Goal: Information Seeking & Learning: Learn about a topic

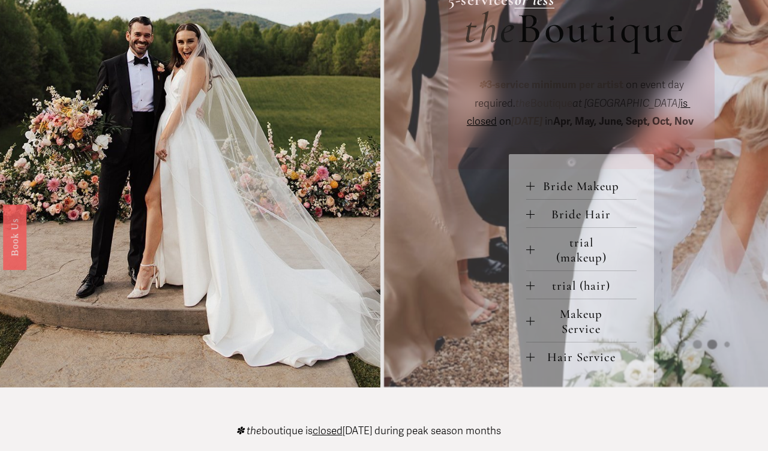
scroll to position [422, 0]
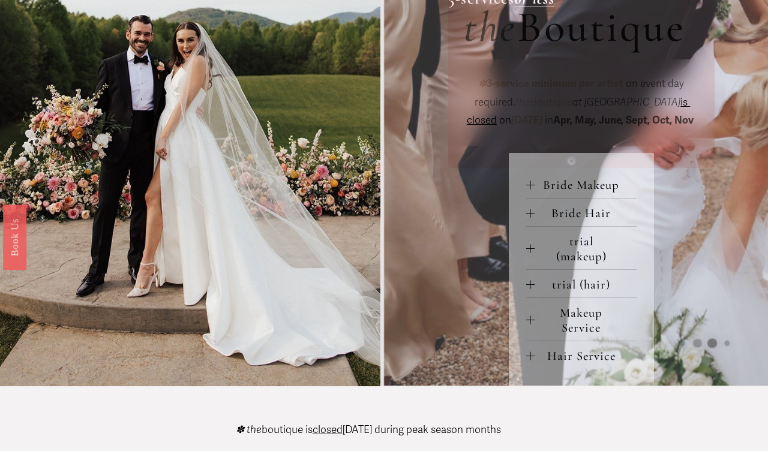
click at [574, 335] on span "Makeup Service" at bounding box center [586, 320] width 102 height 30
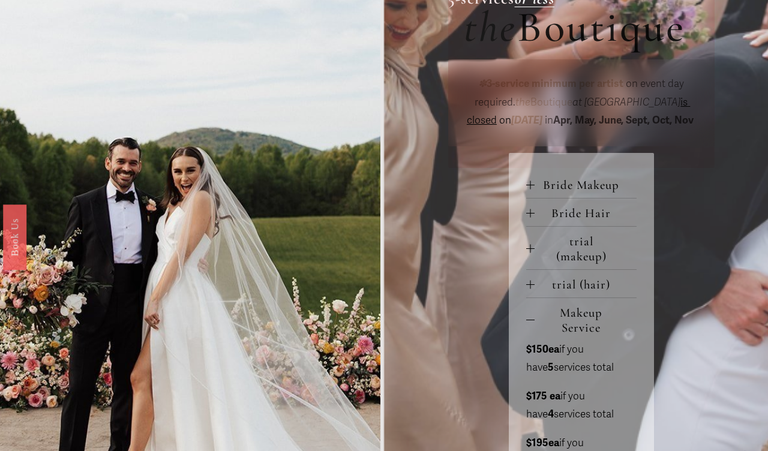
click at [578, 193] on span "Bride Makeup" at bounding box center [586, 185] width 102 height 15
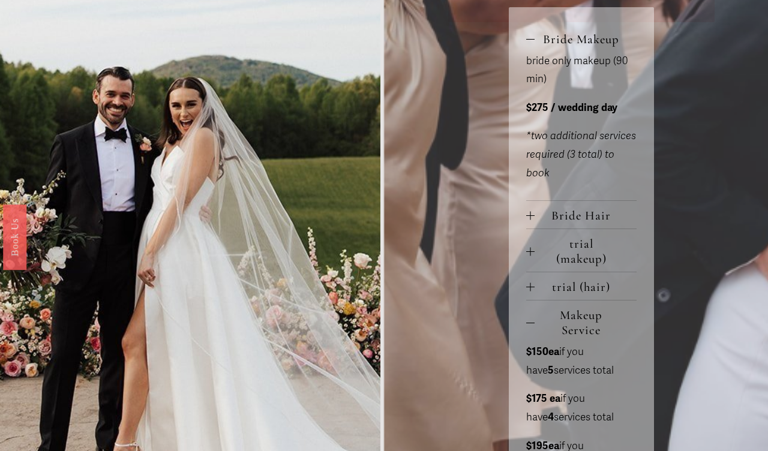
scroll to position [569, 0]
click at [578, 266] on span "trial (makeup)" at bounding box center [586, 251] width 102 height 30
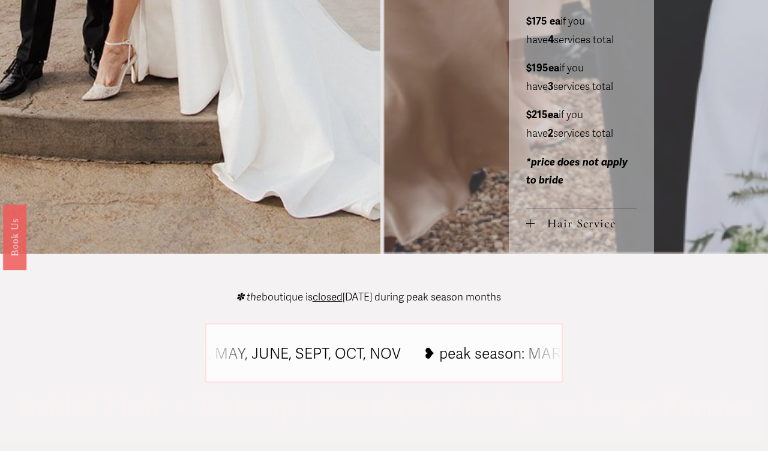
scroll to position [1137, 0]
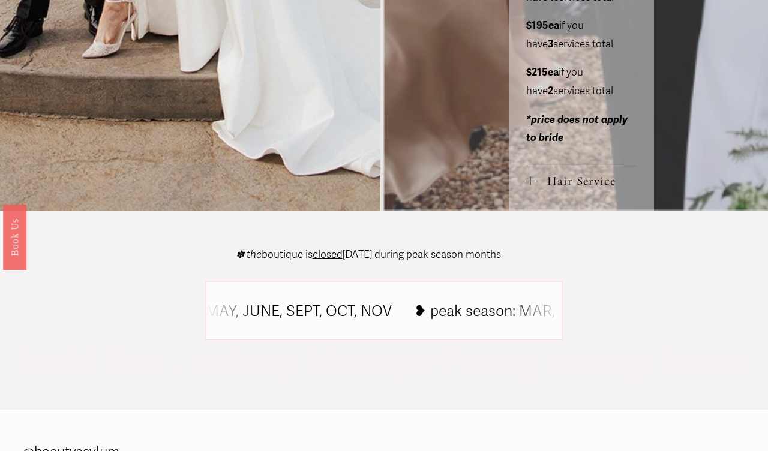
click at [557, 188] on span "Hair Service" at bounding box center [586, 180] width 102 height 15
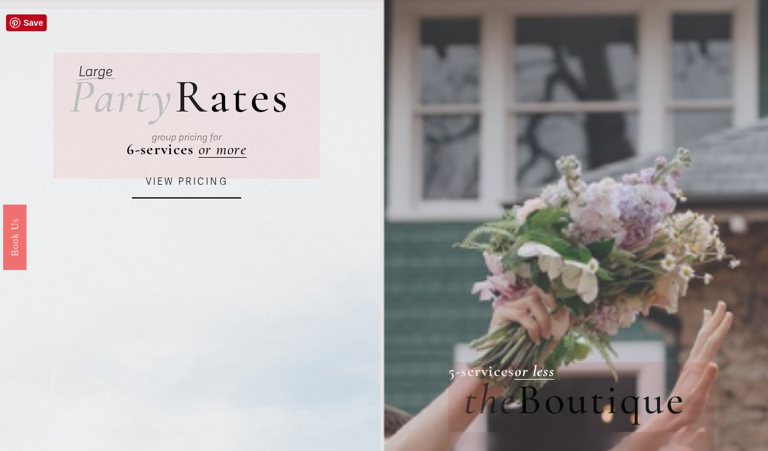
scroll to position [0, 0]
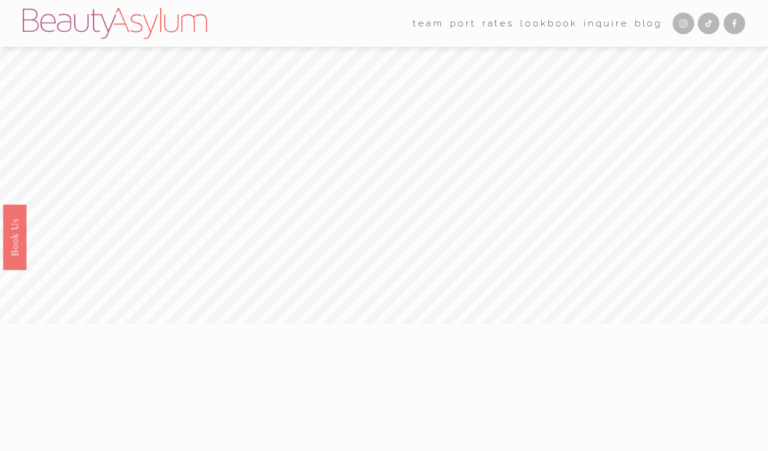
click at [554, 23] on link "Lookbook" at bounding box center [549, 23] width 58 height 19
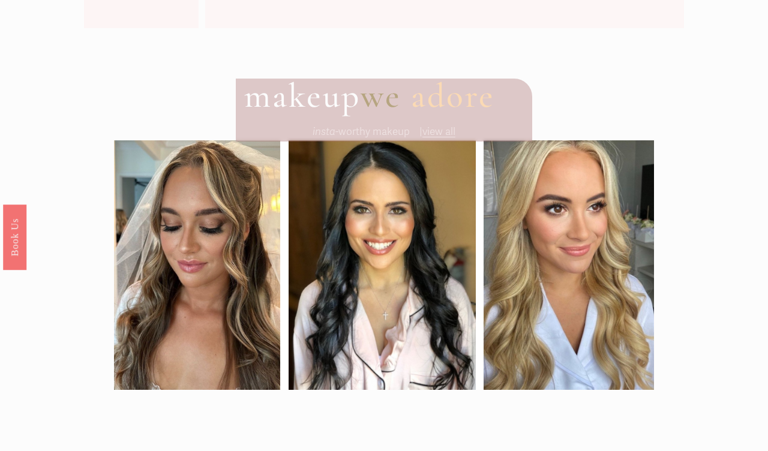
scroll to position [214, 0]
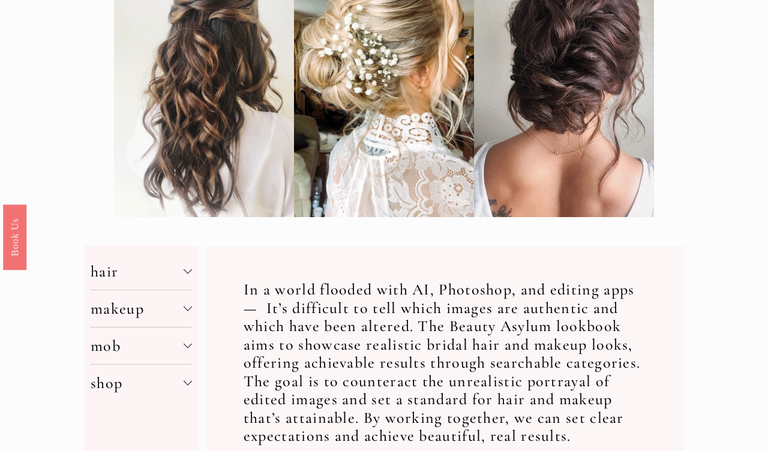
click at [182, 266] on span "hair" at bounding box center [137, 271] width 92 height 19
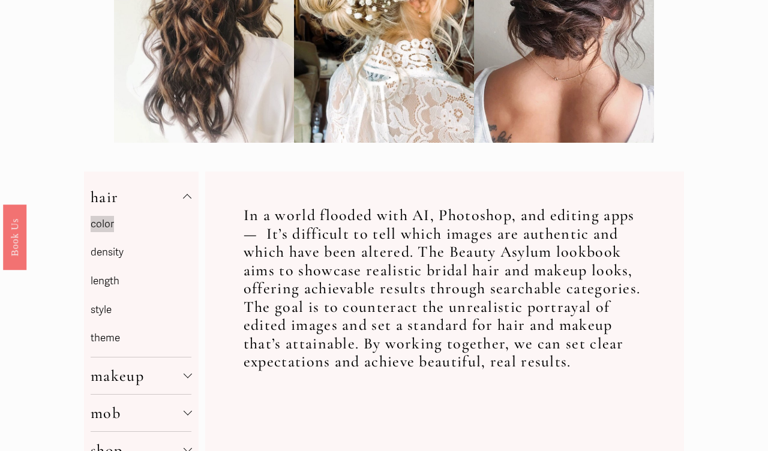
scroll to position [352, 0]
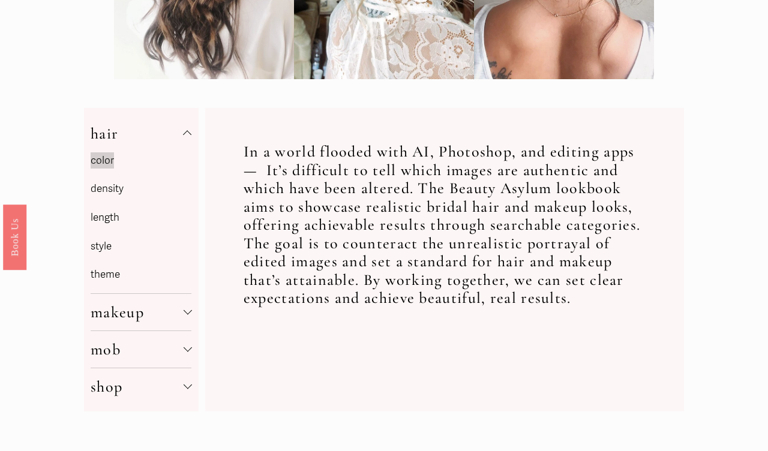
click at [151, 323] on button "makeup" at bounding box center [141, 312] width 101 height 37
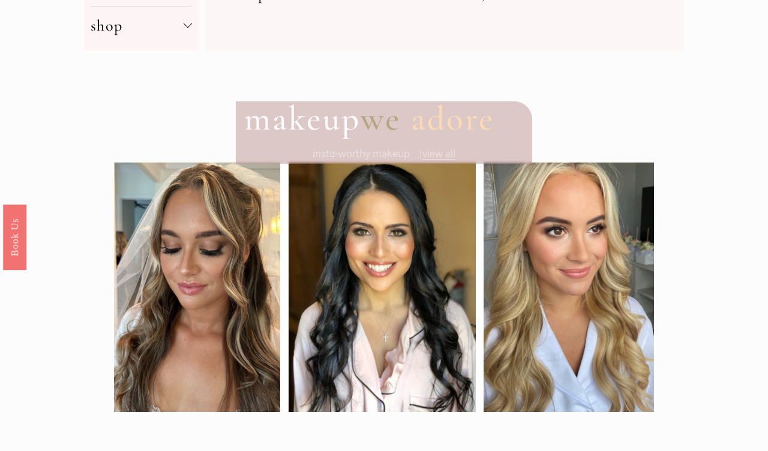
scroll to position [662, 0]
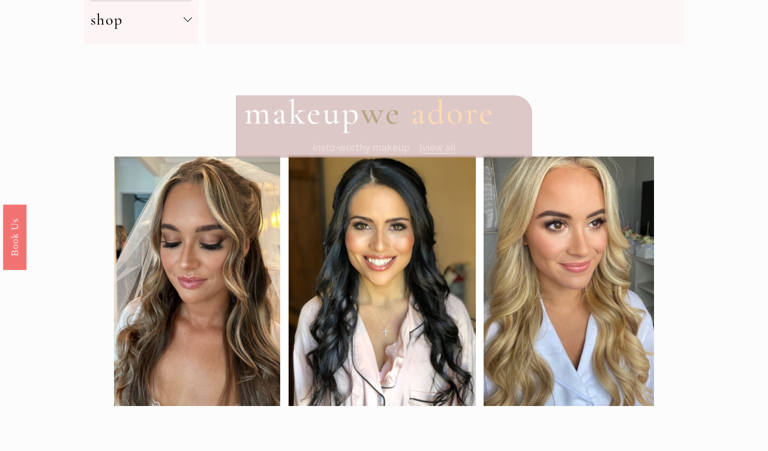
click at [442, 146] on span "view all" at bounding box center [438, 148] width 33 height 13
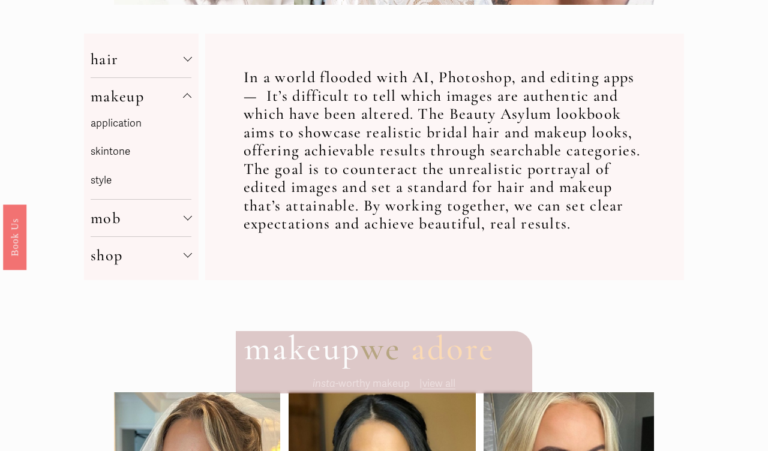
scroll to position [424, 0]
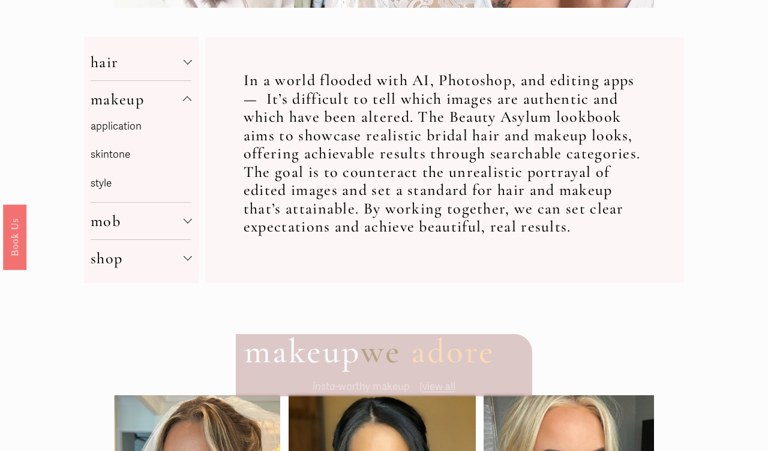
click at [132, 132] on link "application" at bounding box center [116, 126] width 51 height 13
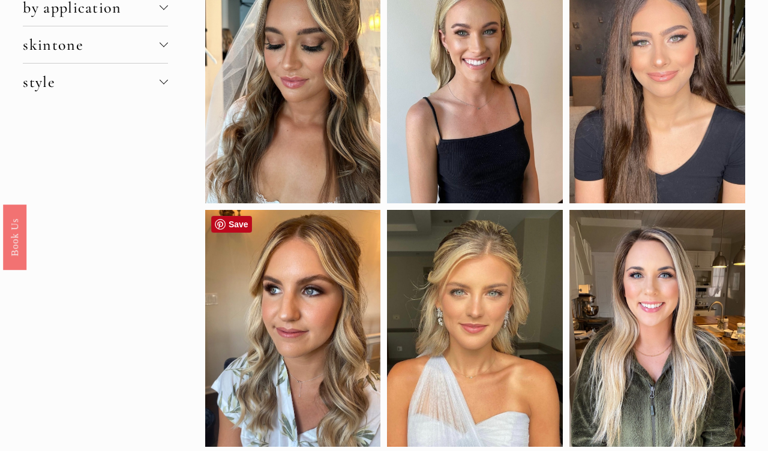
scroll to position [17, 0]
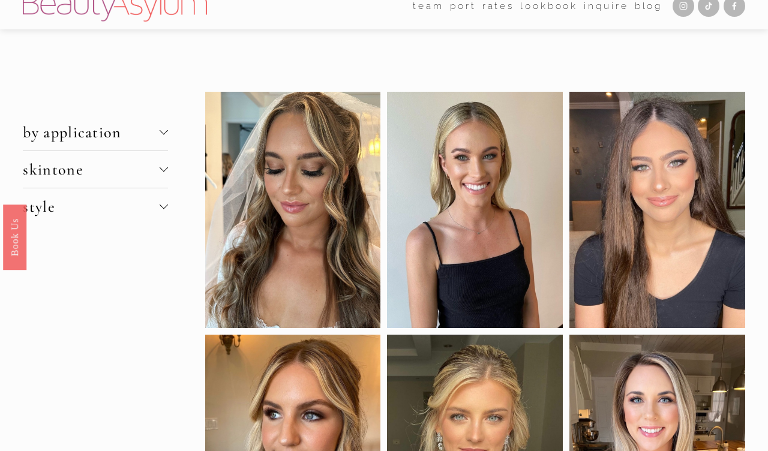
click at [163, 171] on div at bounding box center [164, 168] width 8 height 8
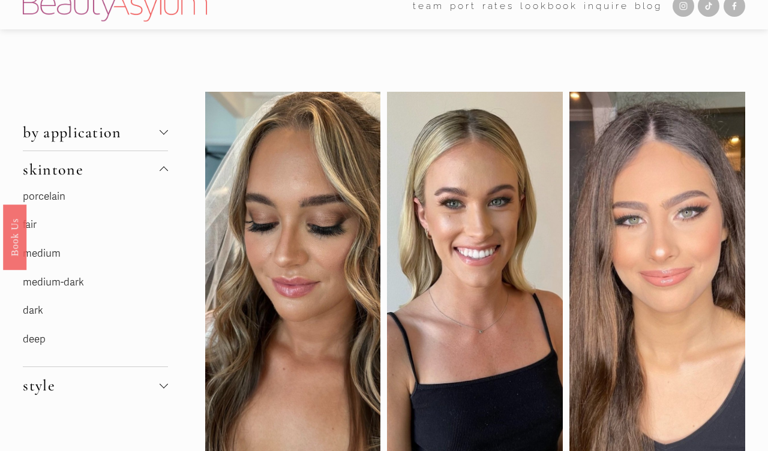
click at [47, 312] on p "dark" at bounding box center [95, 311] width 145 height 19
click at [34, 315] on link "dark" at bounding box center [33, 310] width 20 height 13
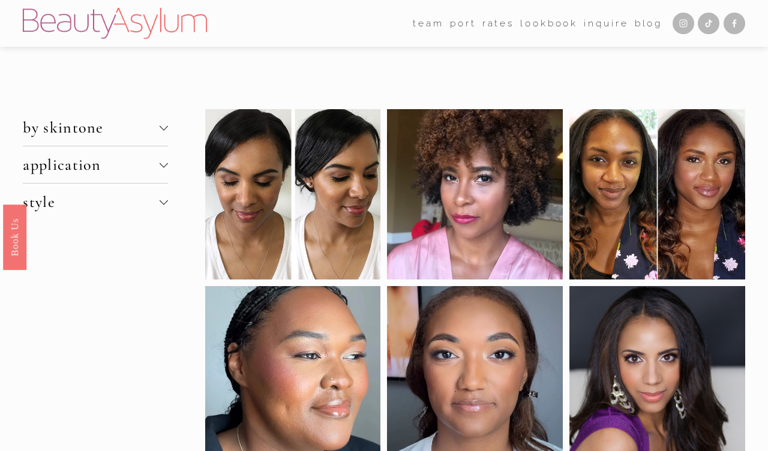
click at [164, 205] on div at bounding box center [164, 202] width 8 height 8
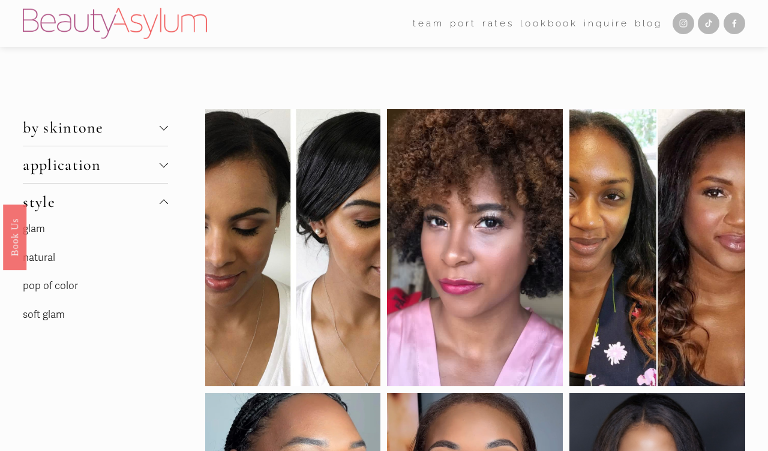
click at [541, 25] on link "Lookbook" at bounding box center [549, 23] width 58 height 19
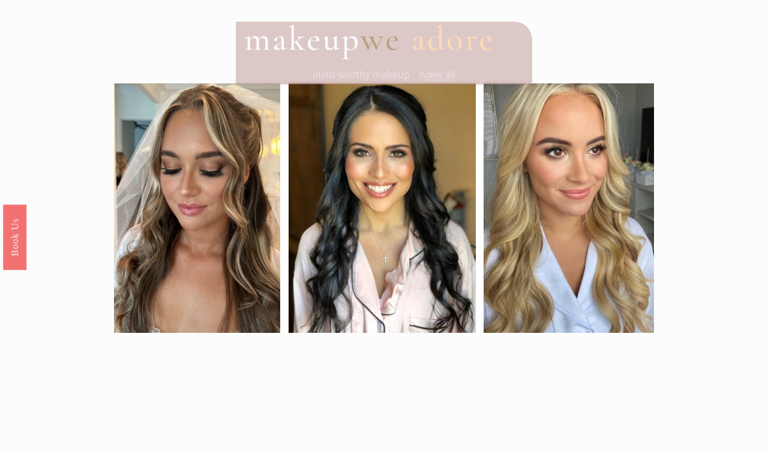
scroll to position [760, 0]
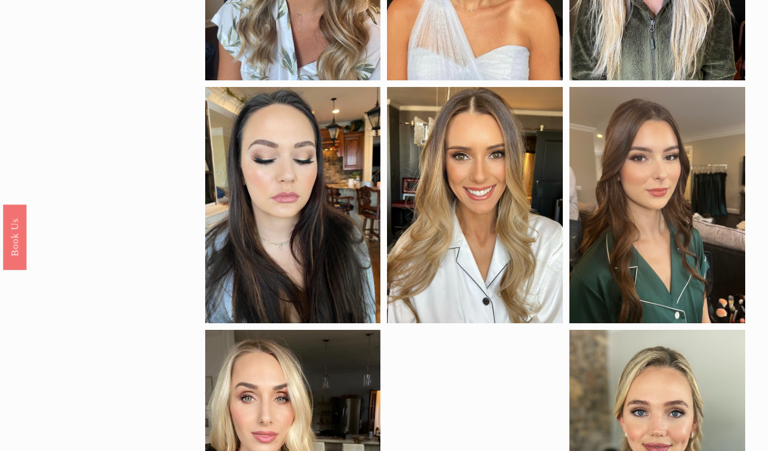
scroll to position [266, 0]
